Goal: Transaction & Acquisition: Purchase product/service

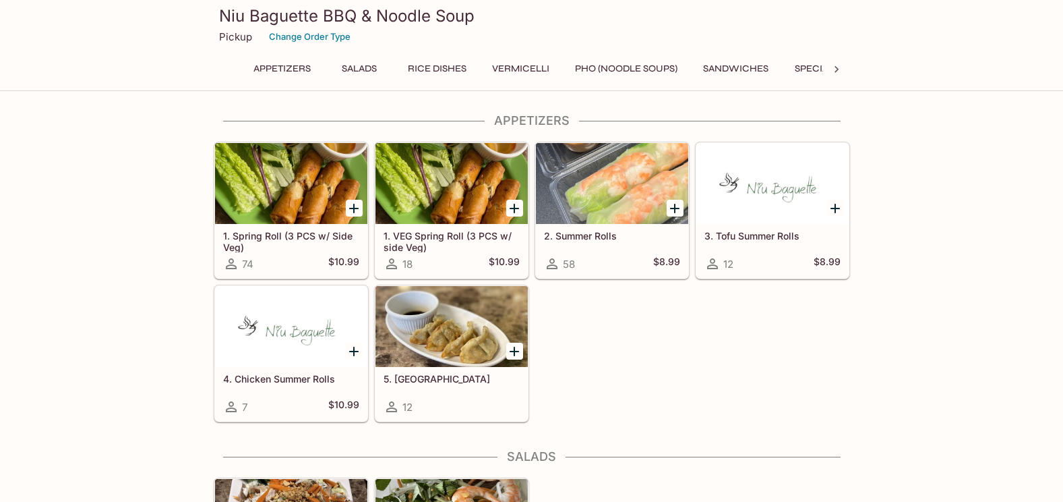
click at [669, 204] on icon "Add 2. Summer Rolls" at bounding box center [675, 208] width 16 height 16
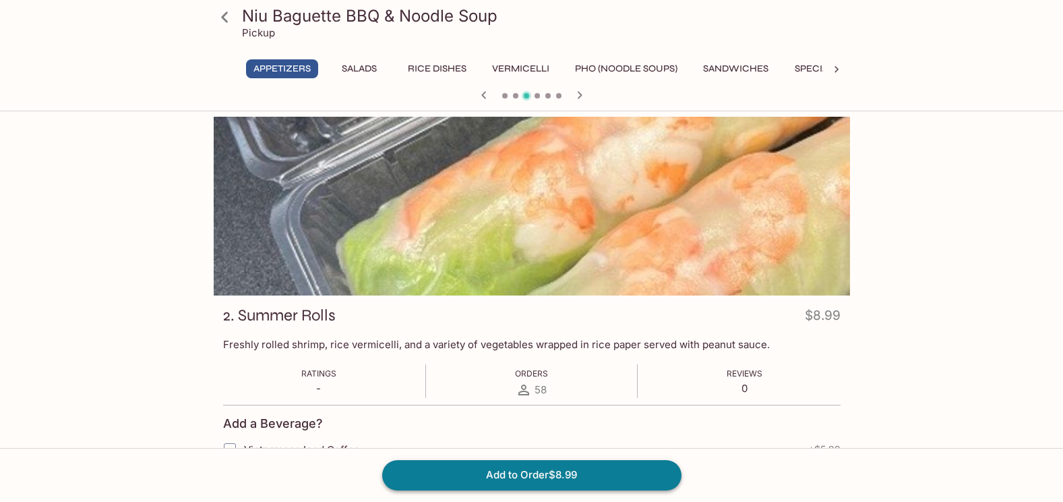
click at [575, 484] on button "Add to Order $8.99" at bounding box center [531, 475] width 299 height 30
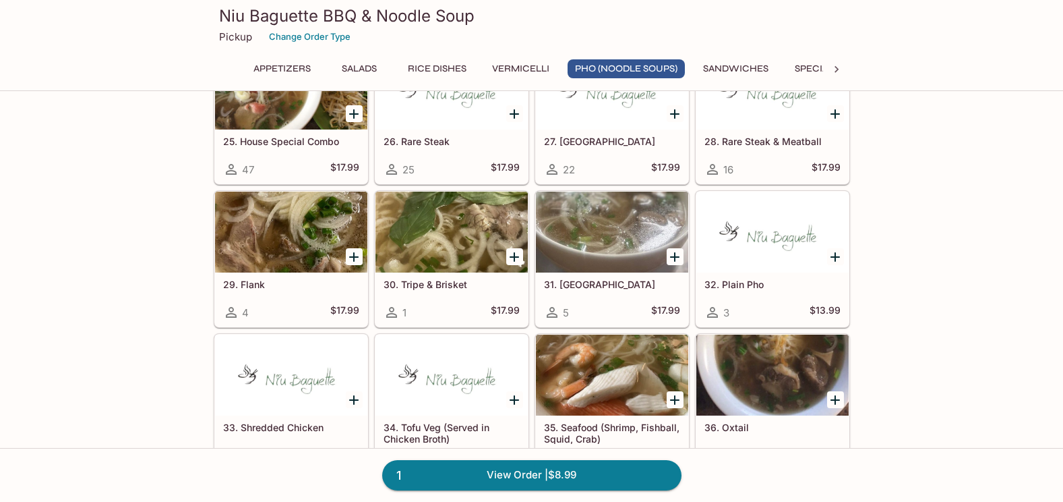
scroll to position [1348, 0]
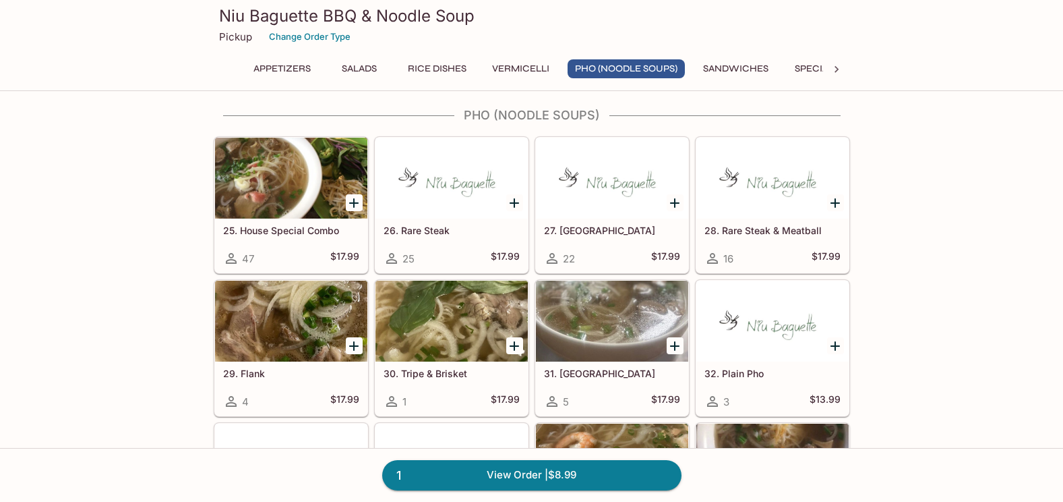
click at [322, 227] on h5 "25. House Special Combo" at bounding box center [291, 229] width 136 height 11
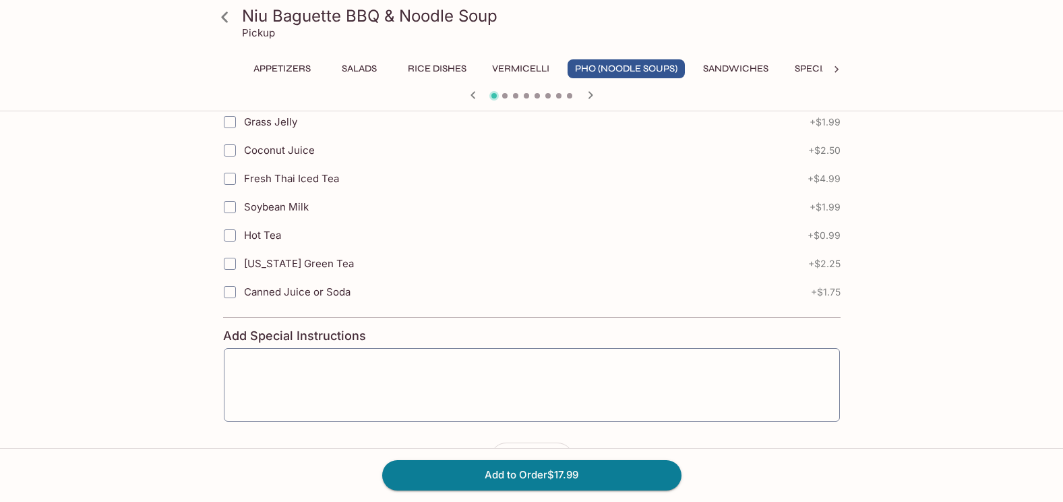
scroll to position [864, 0]
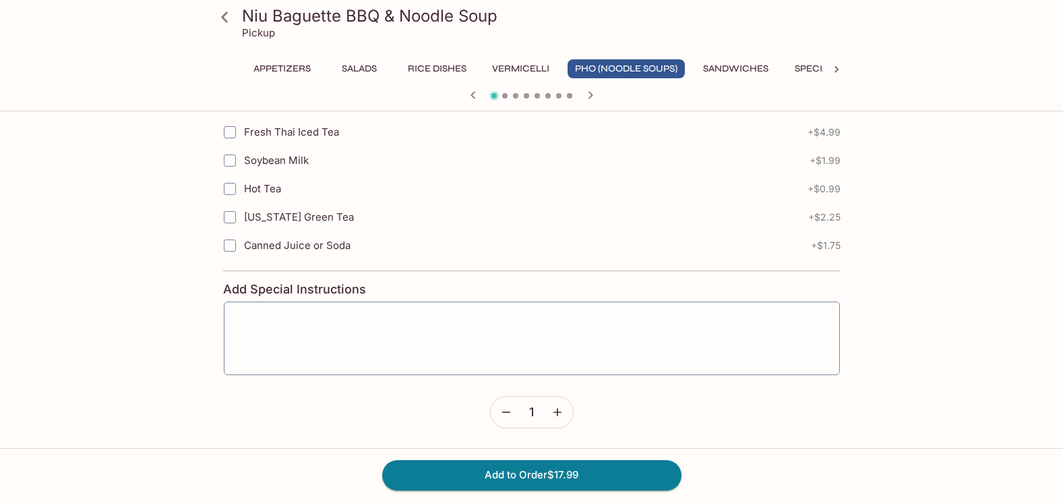
click at [812, 72] on button "Specials" at bounding box center [817, 68] width 61 height 19
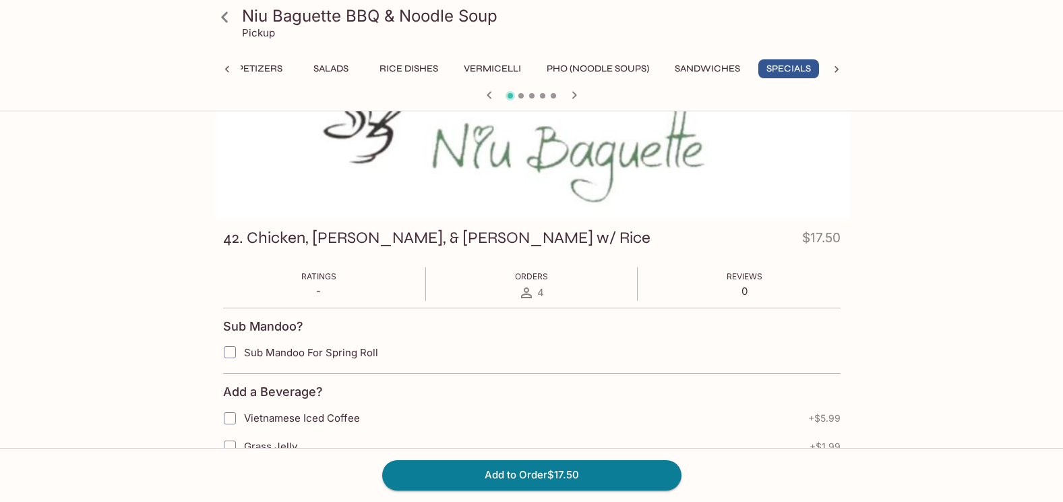
scroll to position [0, 0]
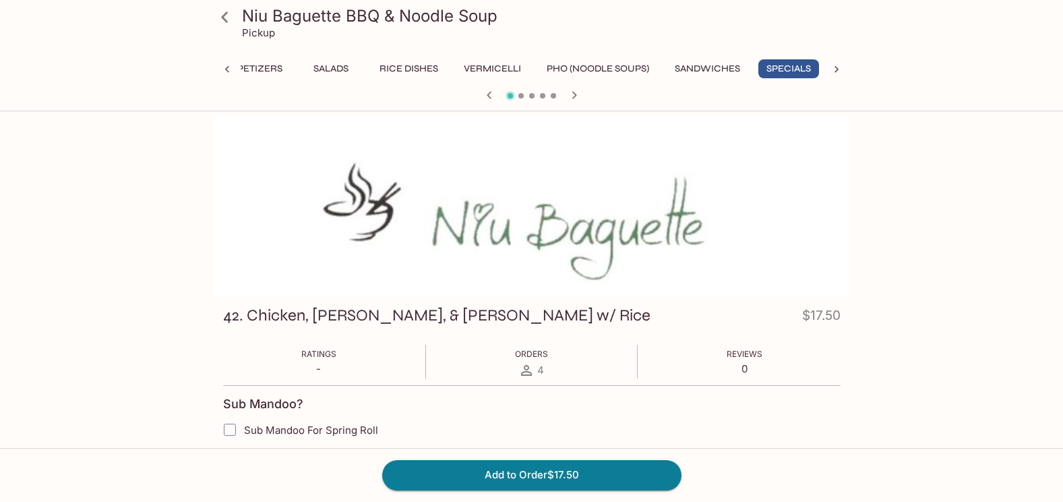
click at [495, 73] on button "Vermicelli" at bounding box center [492, 68] width 72 height 19
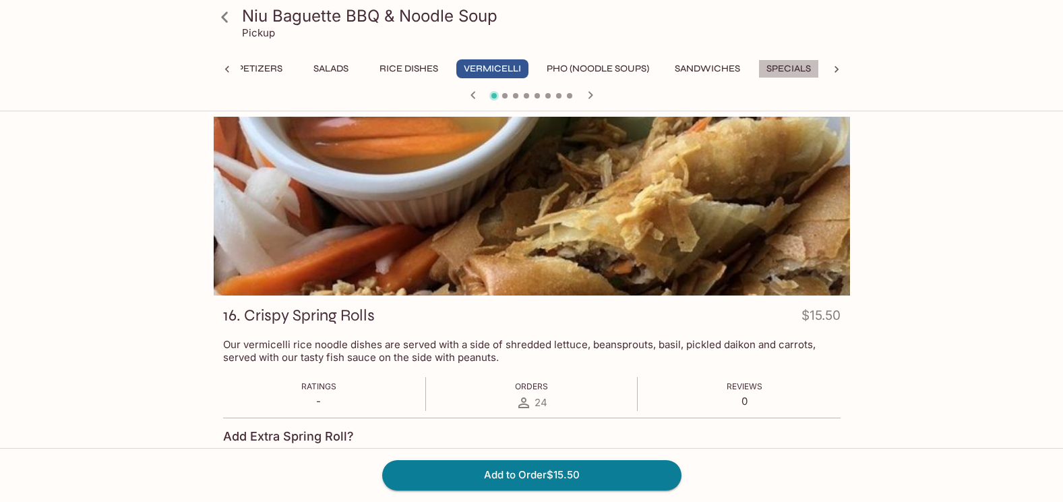
click at [781, 65] on button "Specials" at bounding box center [788, 68] width 61 height 19
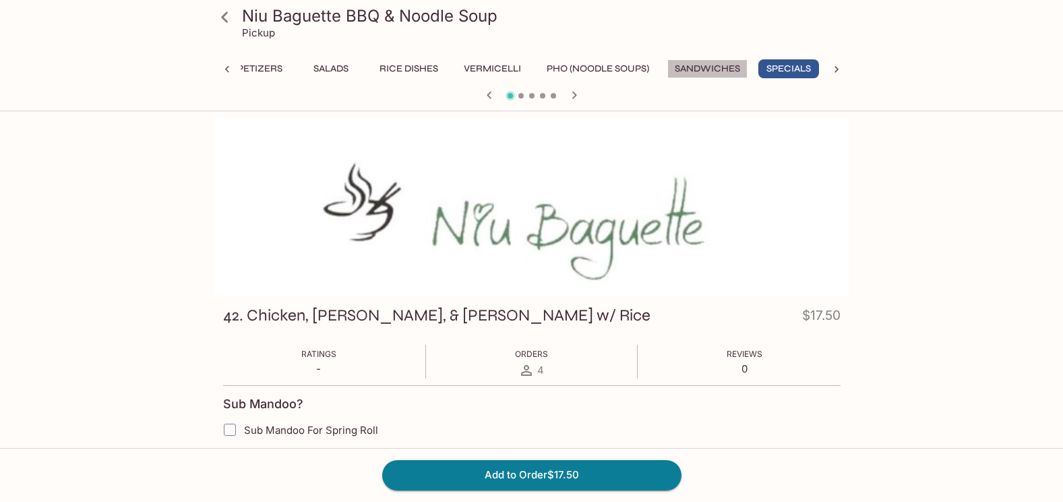
click at [704, 60] on button "Sandwiches" at bounding box center [707, 68] width 80 height 19
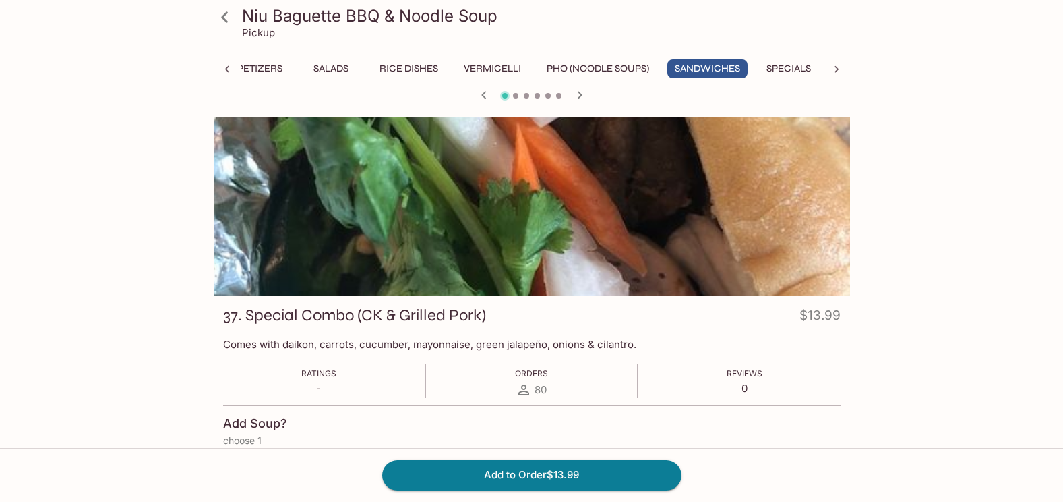
click at [587, 71] on button "Pho (Noodle Soups)" at bounding box center [597, 68] width 117 height 19
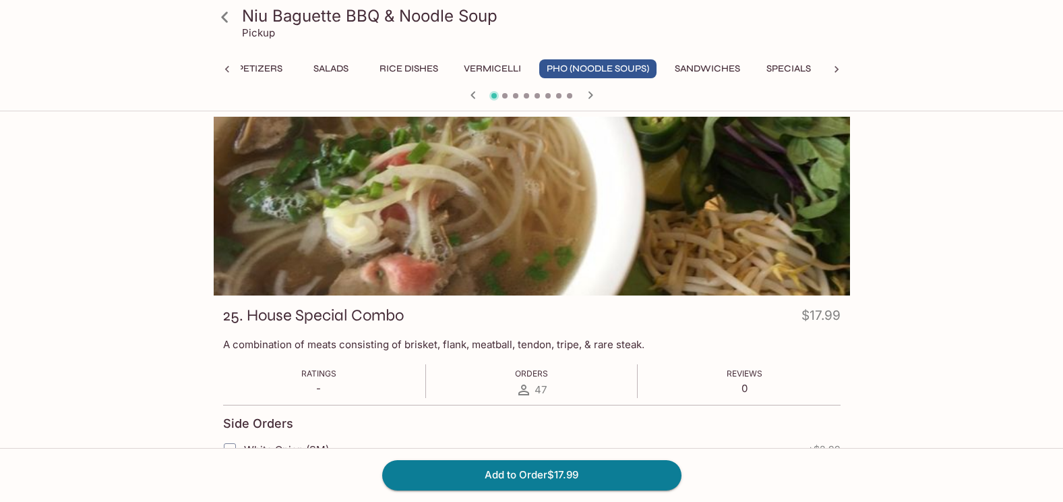
click at [830, 65] on icon at bounding box center [836, 69] width 13 height 13
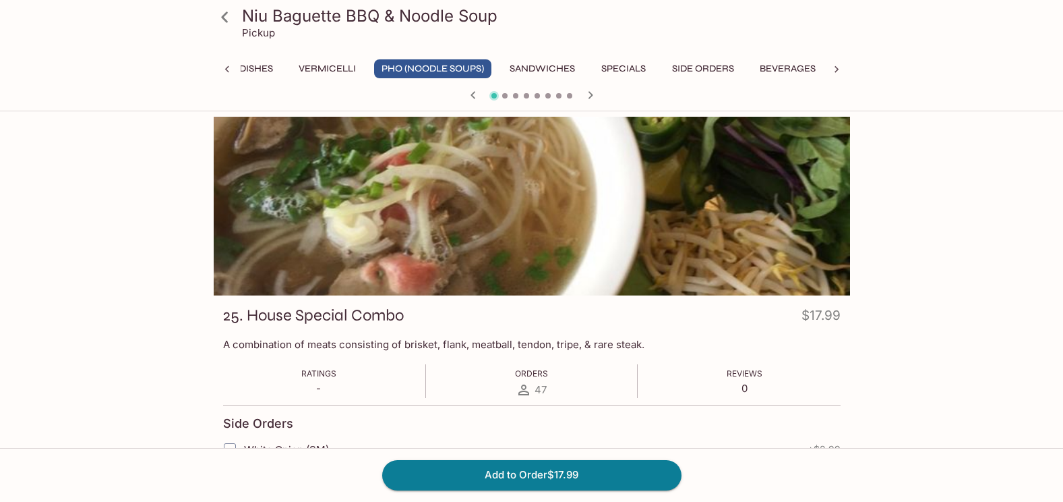
click at [830, 65] on div "Appetizers Salads Rice Dishes Vermicelli Pho (Noodle Soups) Sandwiches Specials…" at bounding box center [532, 72] width 636 height 27
click at [786, 63] on button "Beverages" at bounding box center [787, 68] width 71 height 19
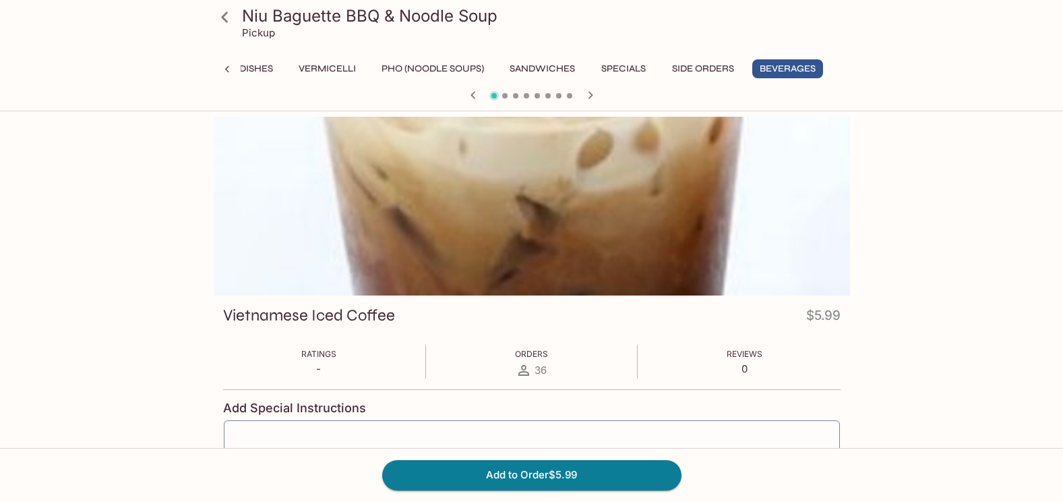
click at [704, 65] on button "Side Orders" at bounding box center [703, 68] width 77 height 19
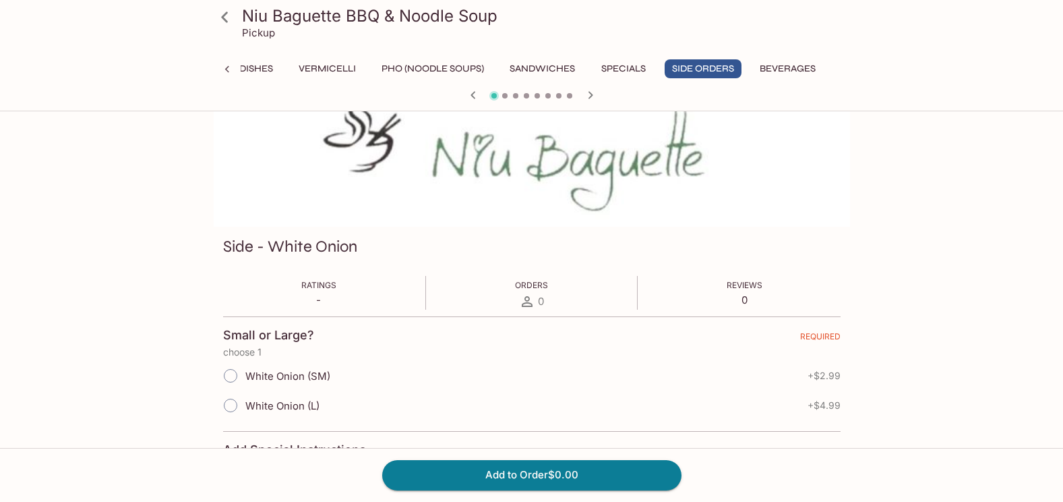
scroll to position [202, 0]
